Goal: Find specific page/section: Find specific page/section

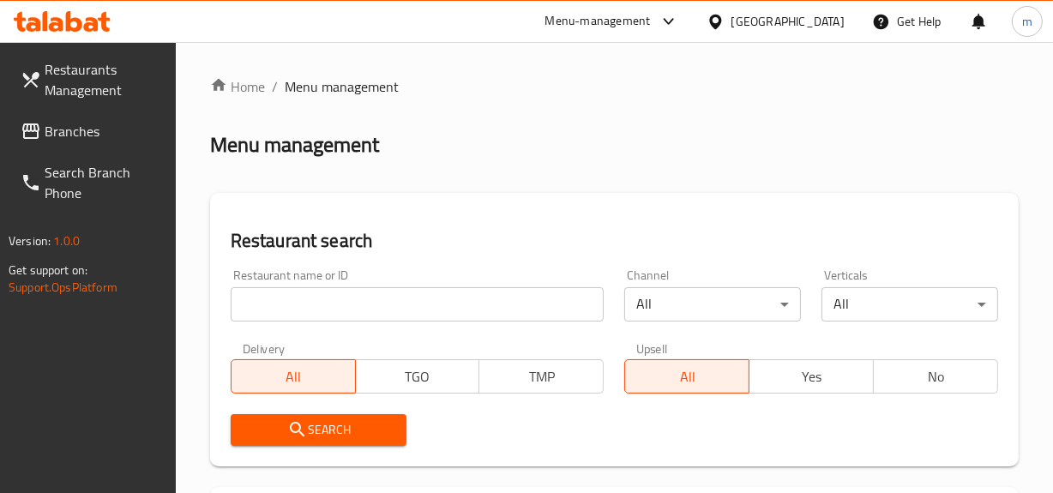
click at [748, 22] on div "[GEOGRAPHIC_DATA]" at bounding box center [787, 21] width 113 height 19
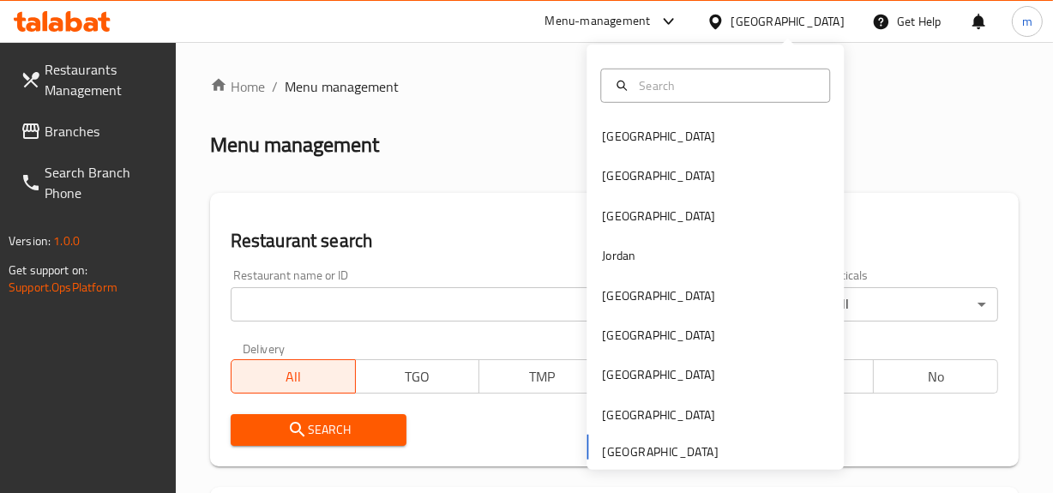
click at [634, 452] on div "Bahrain Egypt Iraq Jordan Kuwait Oman Qatar Saudi Arabia United Arab Emirates" at bounding box center [714, 293] width 257 height 352
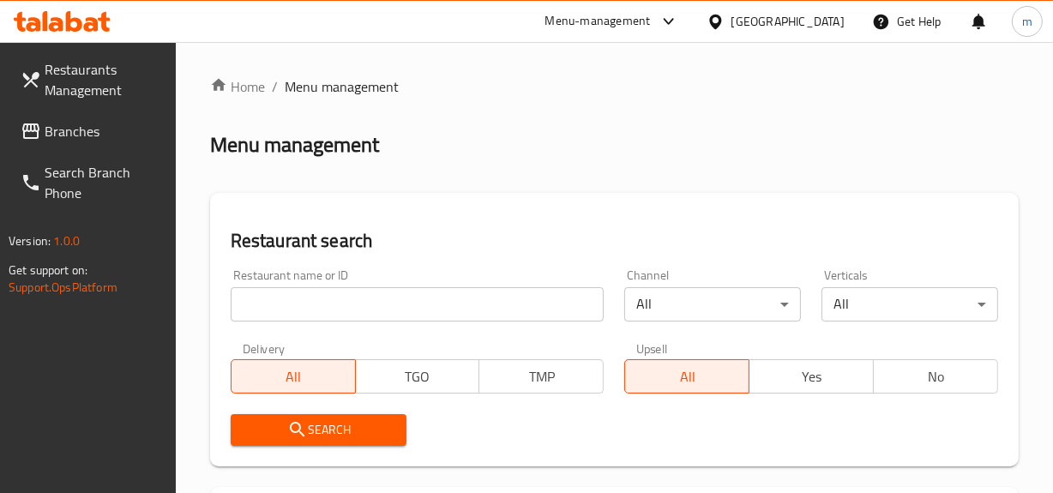
click at [75, 129] on span "Branches" at bounding box center [103, 131] width 117 height 21
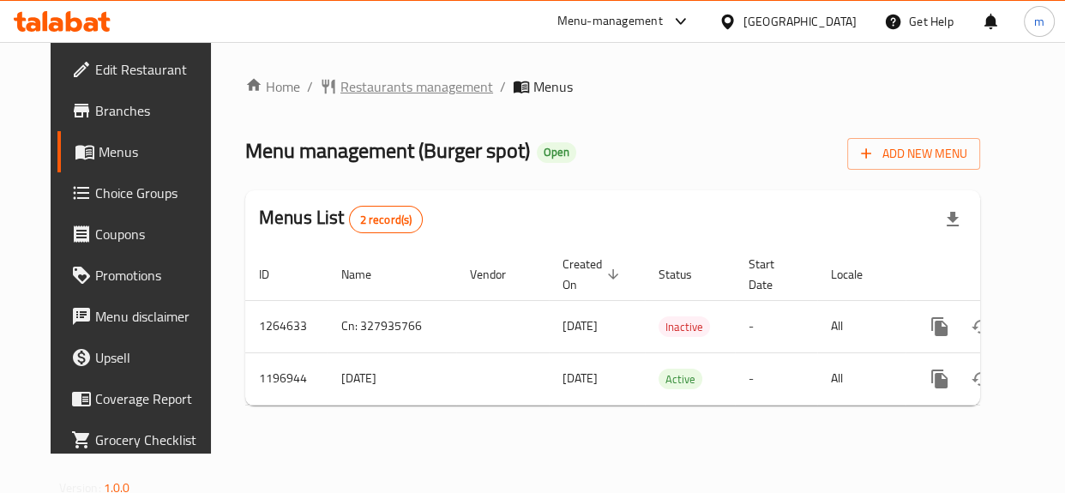
click at [419, 92] on span "Restaurants management" at bounding box center [416, 86] width 153 height 21
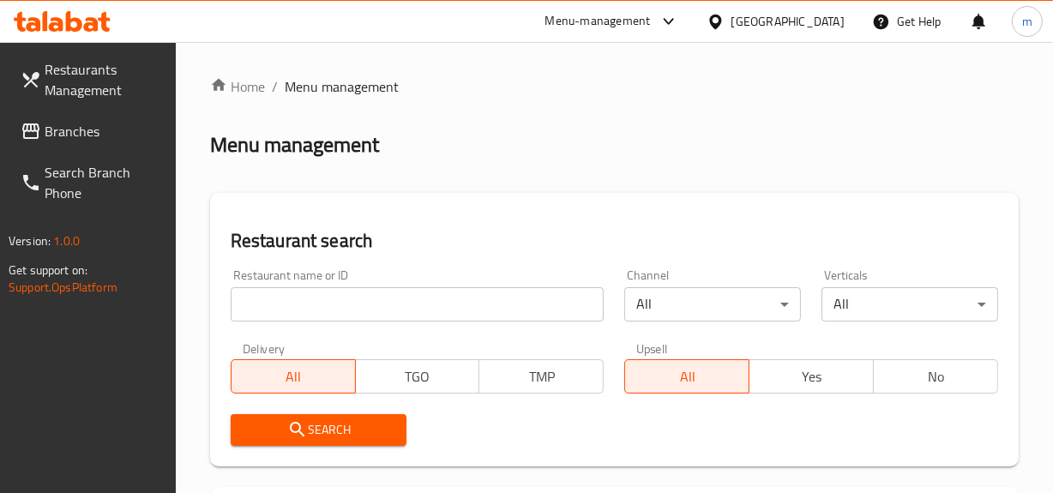
click at [398, 309] on input "search" at bounding box center [418, 304] width 374 height 34
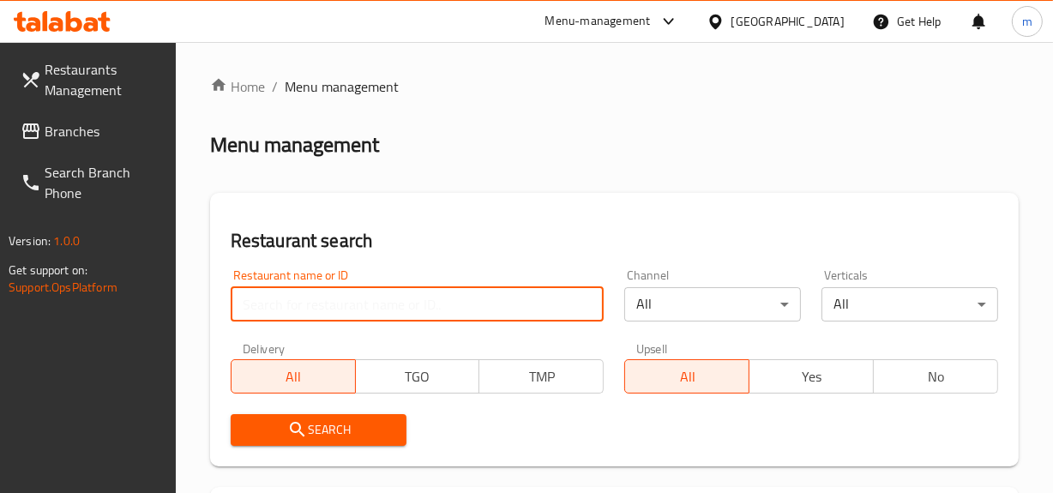
paste input "667899"
type input "667899"
click button "Search" at bounding box center [319, 430] width 177 height 32
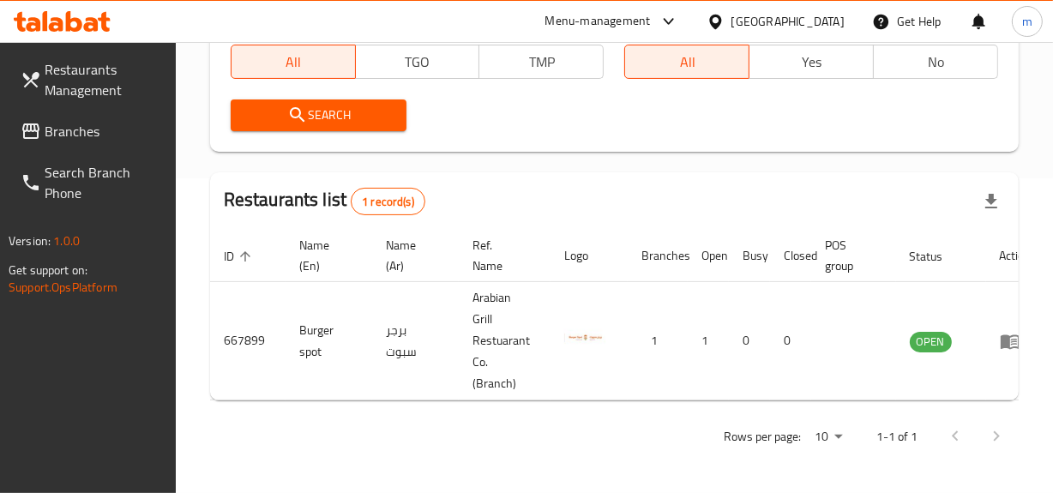
scroll to position [326, 0]
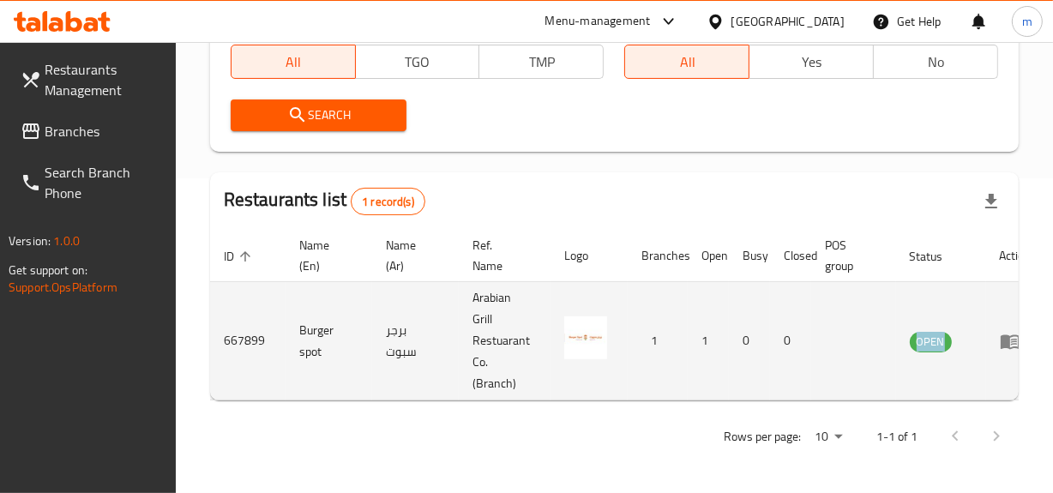
drag, startPoint x: 634, startPoint y: 402, endPoint x: 886, endPoint y: 381, distance: 252.1
click at [886, 381] on div "Home / Menu management Menu management Restaurant search Restaurant name or ID …" at bounding box center [614, 110] width 808 height 697
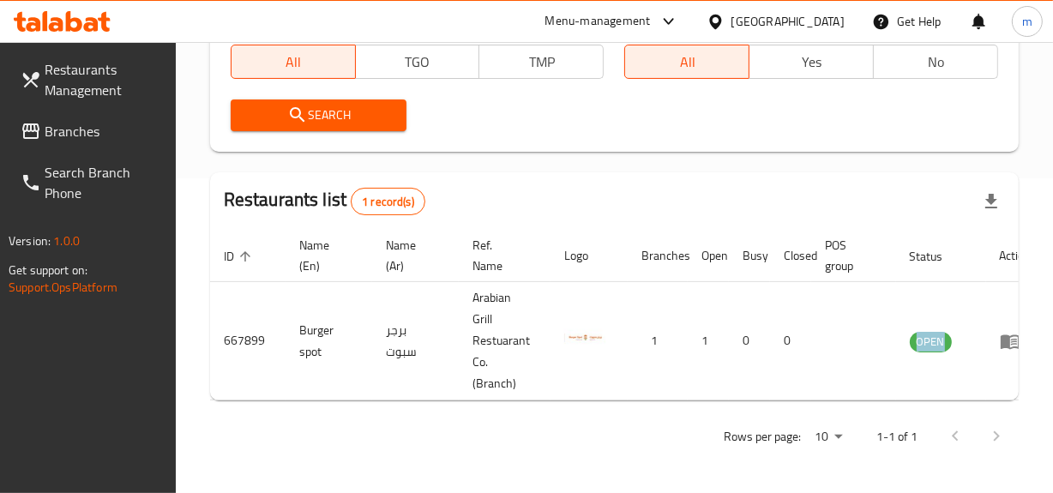
click at [597, 436] on div "Rows per page: 10 1-1 of 1" at bounding box center [614, 436] width 808 height 45
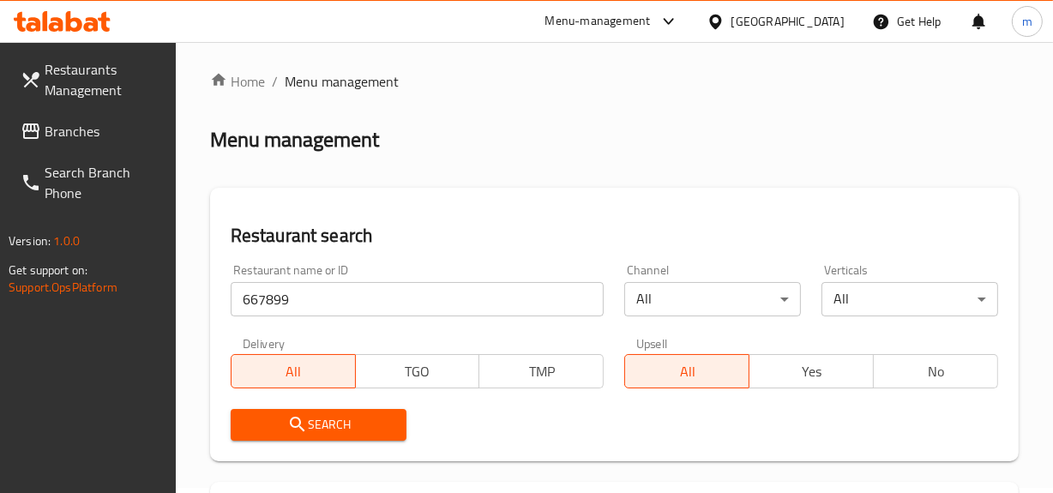
scroll to position [0, 0]
